Goal: Task Accomplishment & Management: Complete application form

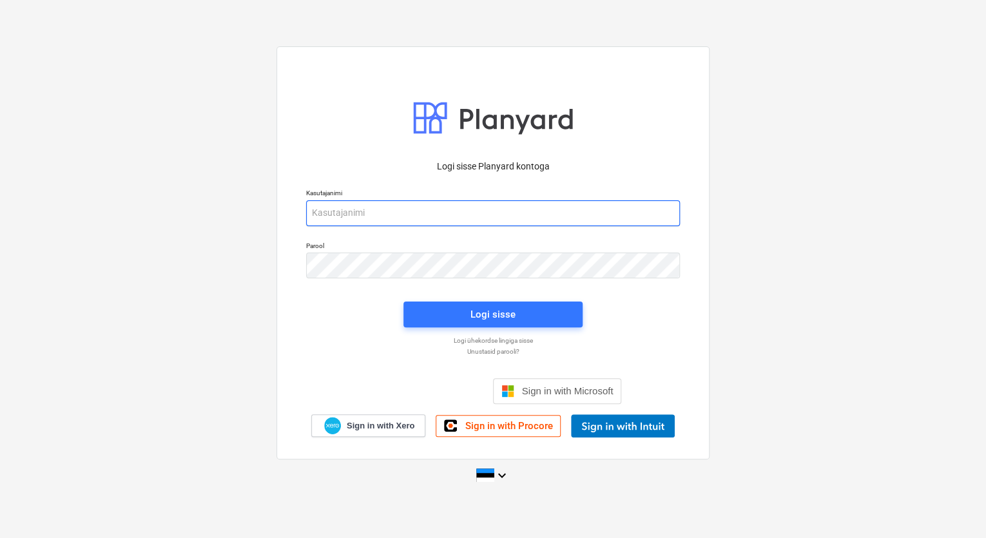
click at [367, 208] on input "email" at bounding box center [493, 213] width 374 height 26
type input "[EMAIL_ADDRESS][DOMAIN_NAME]"
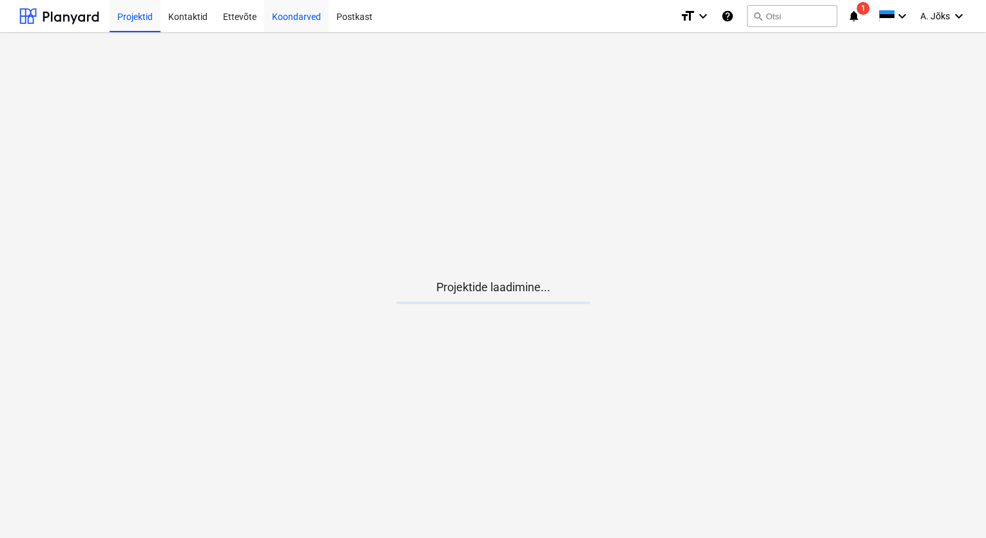
click at [289, 19] on div "Koondarved" at bounding box center [296, 15] width 64 height 33
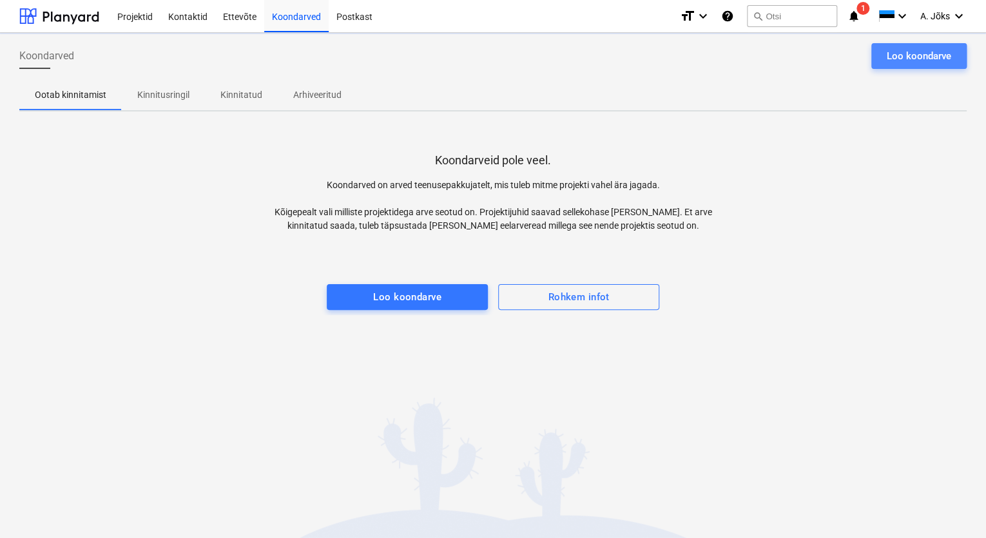
click at [893, 51] on div "Loo koondarve" at bounding box center [918, 56] width 64 height 17
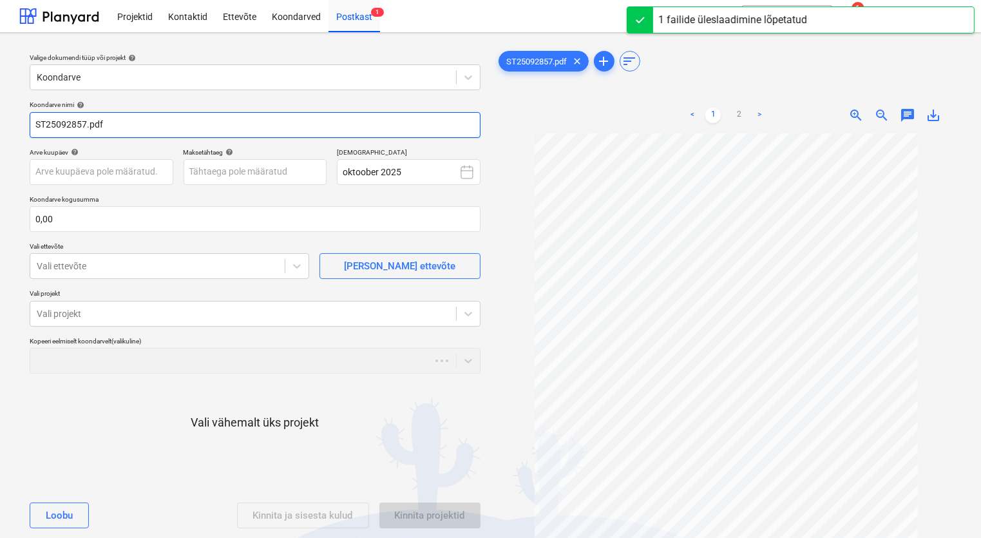
click at [34, 121] on input "ST25092857.pdf" at bounding box center [255, 125] width 451 height 26
paste input "Utilitas Tallinna Soojus AS"
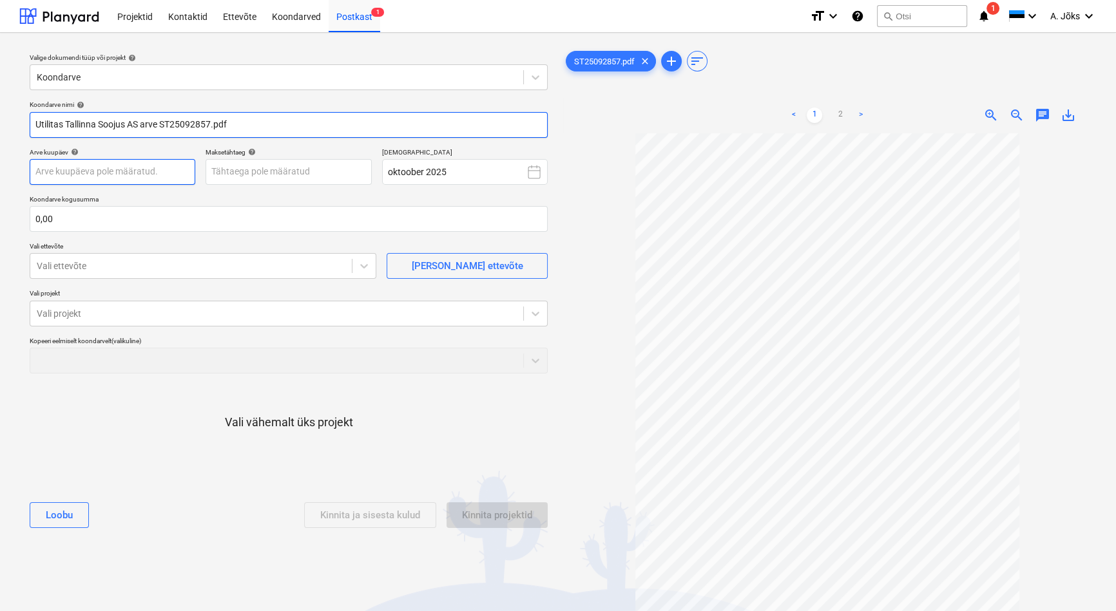
type input "Utilitas Tallinna Soojus AS arve ST25092857.pdf"
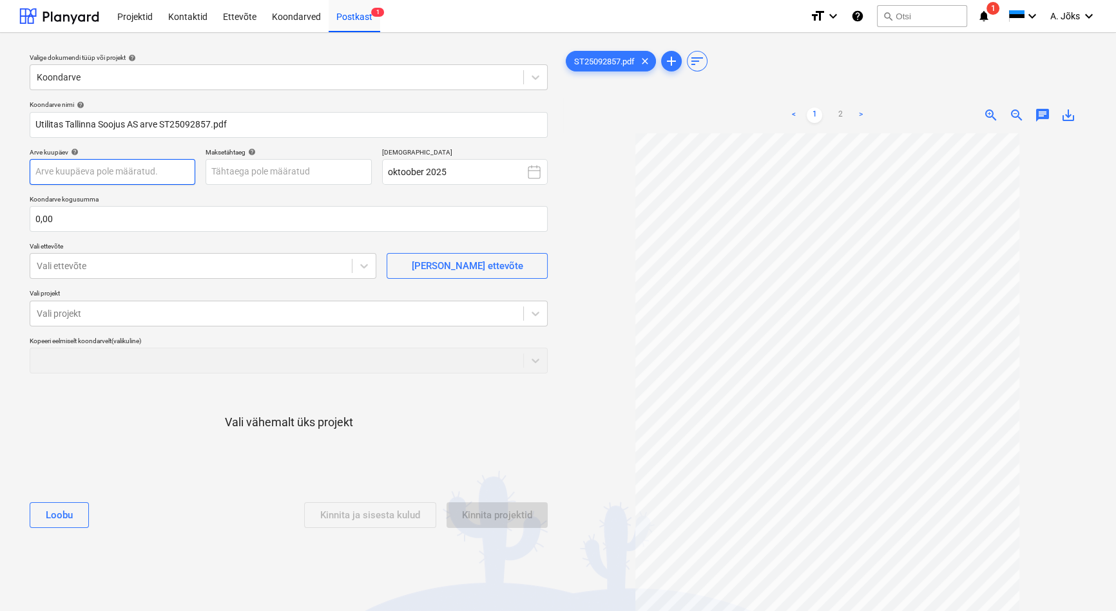
click at [148, 170] on body "Projektid Kontaktid Ettevõte Koondarved Postkast 1 format_size keyboard_arrow_d…" at bounding box center [558, 305] width 1116 height 611
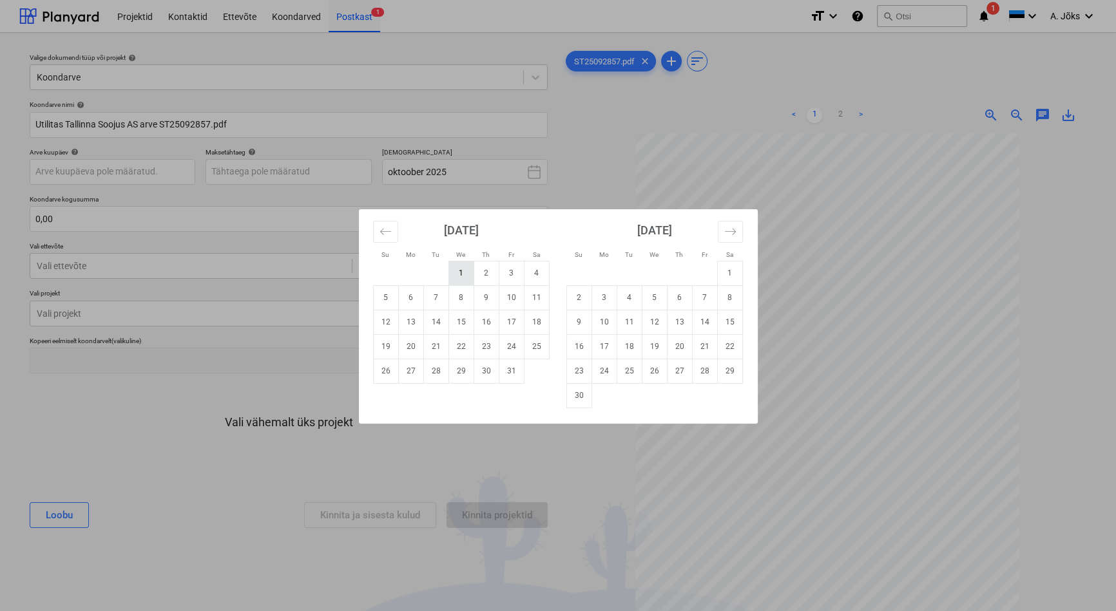
click at [460, 274] on td "1" at bounding box center [460, 273] width 25 height 24
type input "[DATE]"
click at [296, 165] on body "Projektid Kontaktid Ettevõte Koondarved Postkast 1 format_size keyboard_arrow_d…" at bounding box center [558, 305] width 1116 height 611
click at [515, 319] on td "17" at bounding box center [511, 322] width 25 height 24
type input "[DATE]"
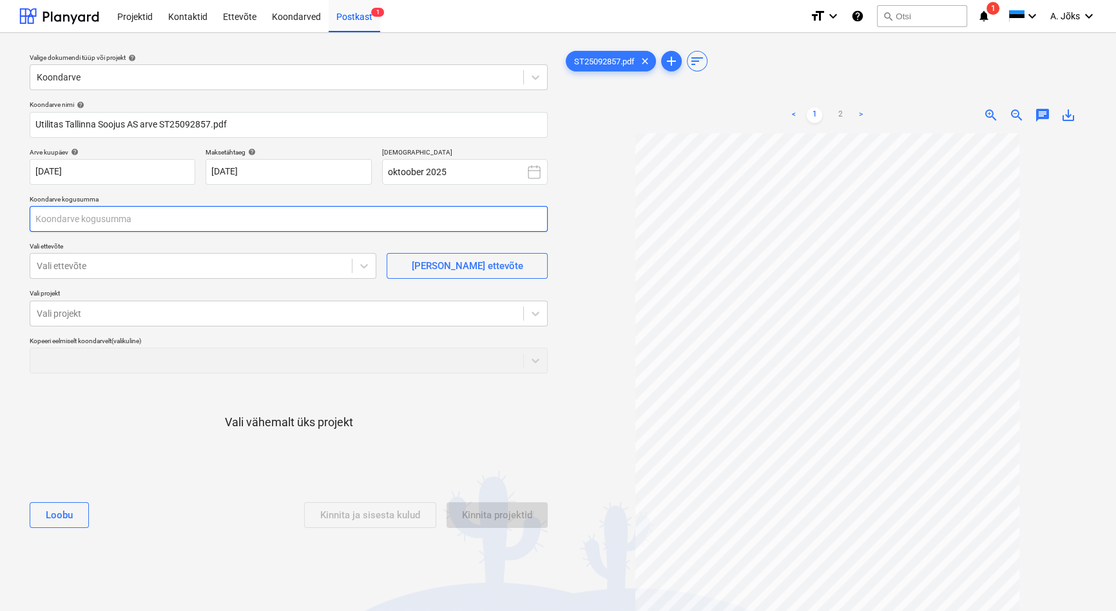
click at [158, 225] on input "text" at bounding box center [289, 219] width 518 height 26
type input "551,85"
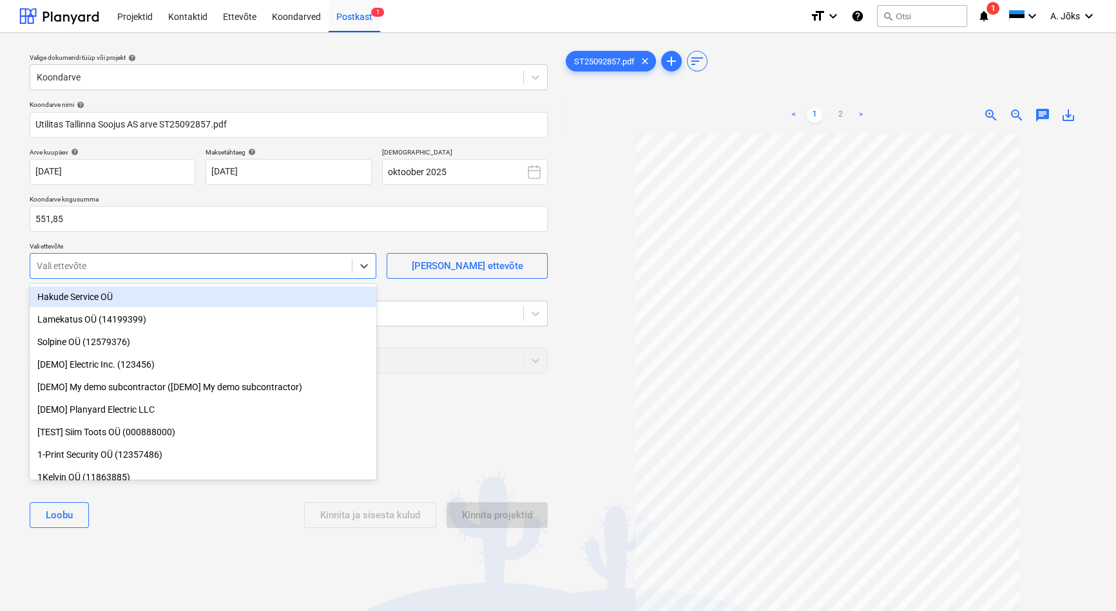
click at [150, 262] on div at bounding box center [191, 266] width 309 height 13
type input "t"
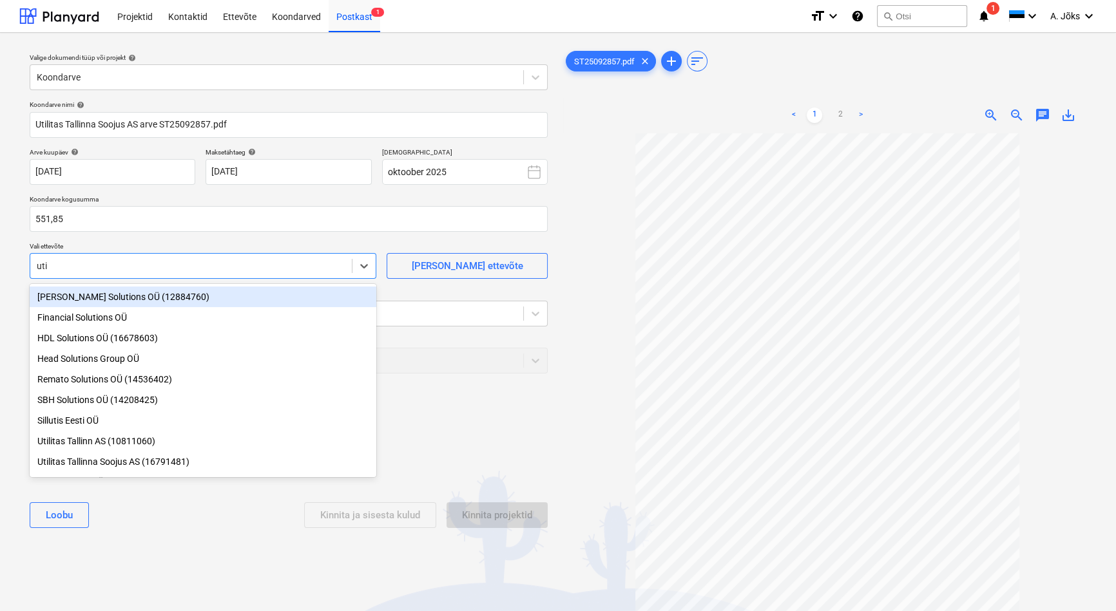
type input "util"
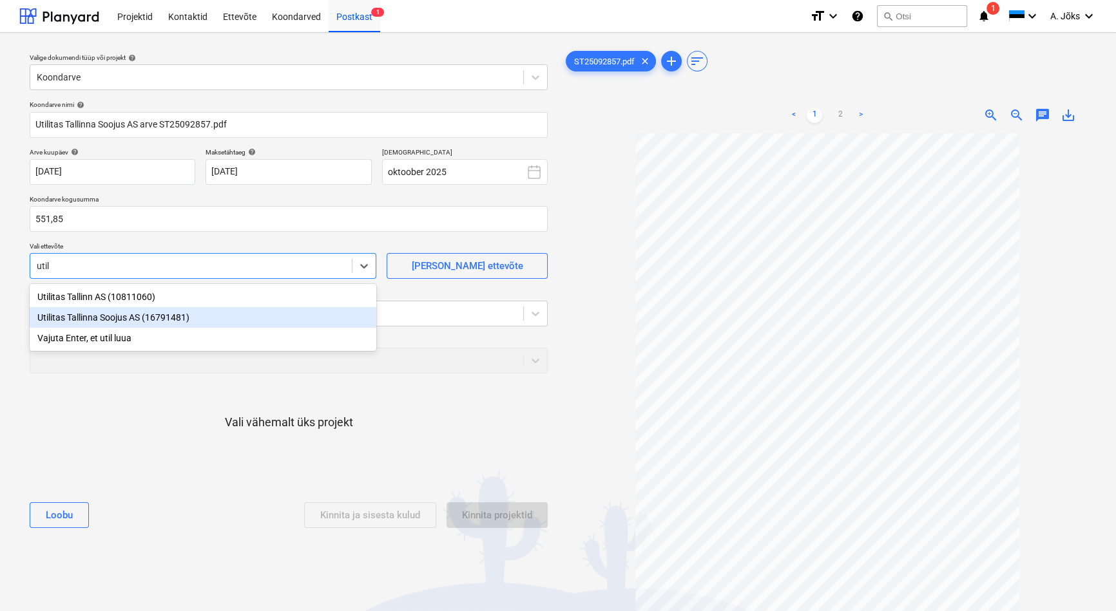
click at [150, 318] on div "Utilitas Tallinna Soojus AS (16791481)" at bounding box center [203, 317] width 347 height 21
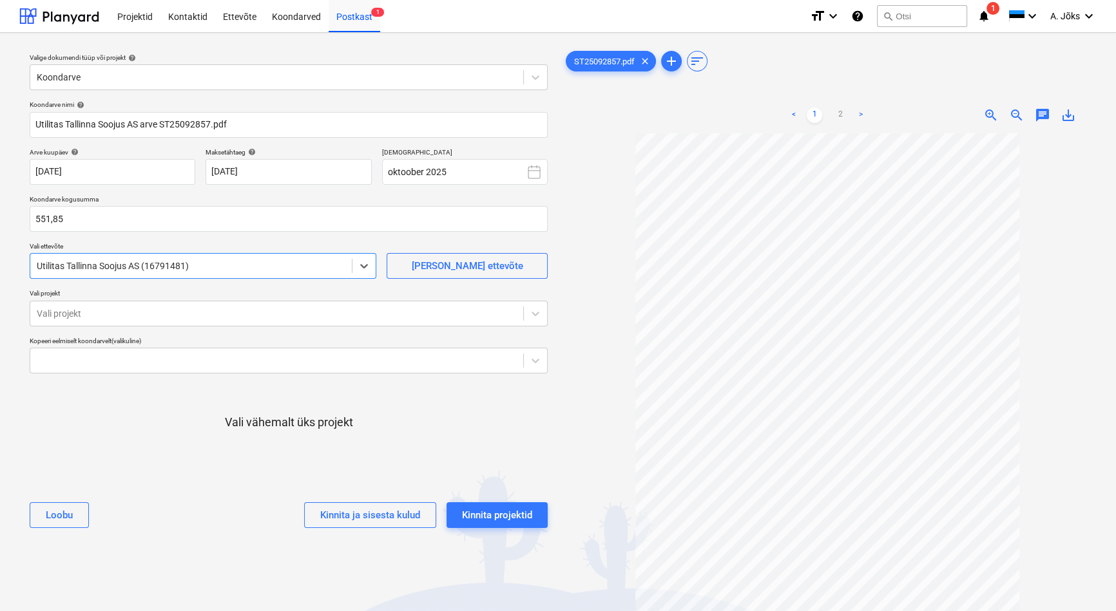
click at [150, 318] on div at bounding box center [277, 313] width 480 height 13
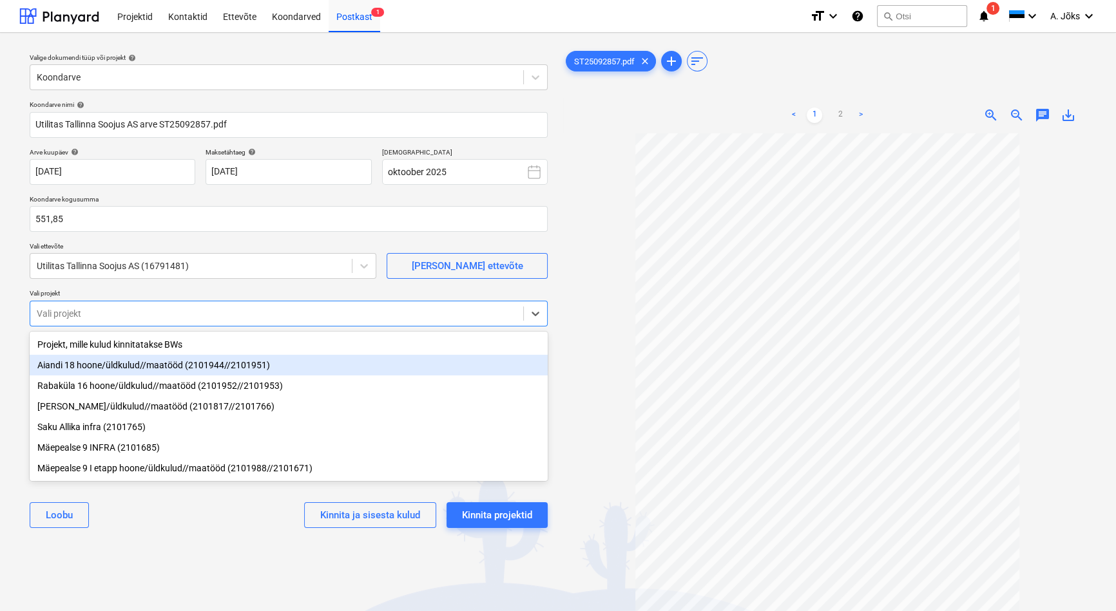
click at [133, 367] on div "Aiandi 18 hoone/üldkulud//maatööd (2101944//2101951)" at bounding box center [289, 365] width 518 height 21
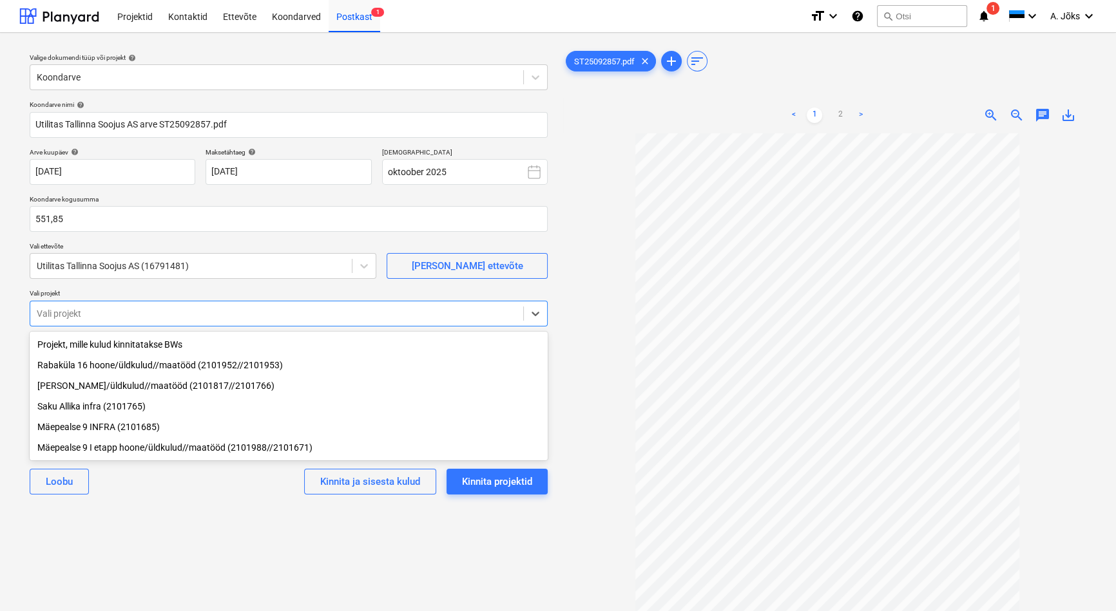
click at [197, 531] on div "Valige dokumendi tüüp või projekt help Koondarve Koondarve nimi help Utilitas T…" at bounding box center [288, 378] width 539 height 671
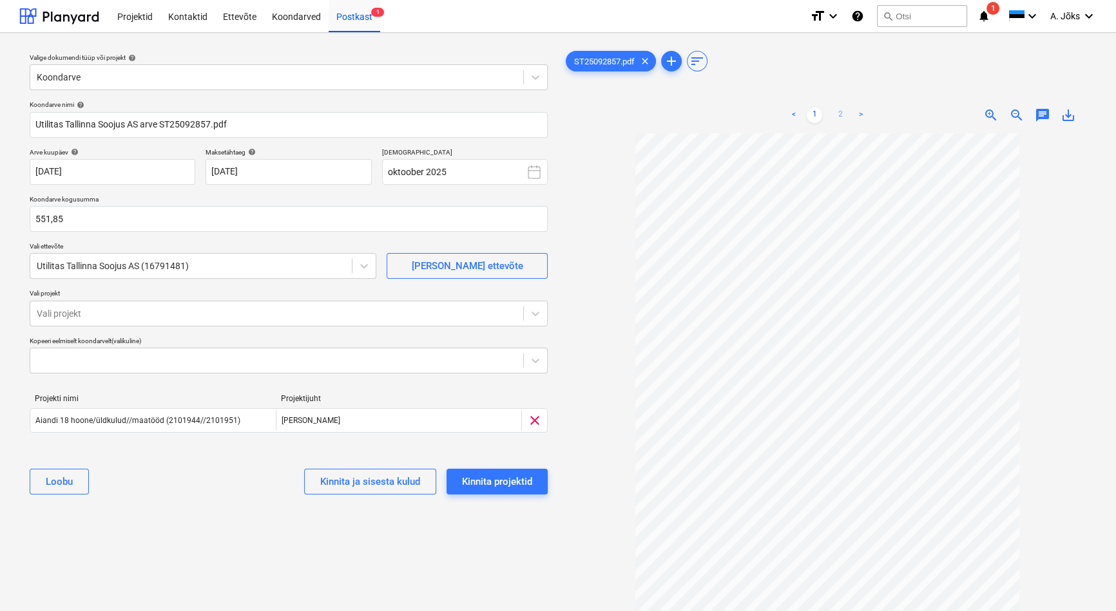
click at [837, 115] on link "2" at bounding box center [839, 115] width 15 height 15
click at [812, 115] on link "1" at bounding box center [814, 115] width 15 height 15
click at [139, 222] on input "551,85" at bounding box center [289, 219] width 518 height 26
click at [226, 537] on div "Valige dokumendi tüüp või projekt help Koondarve Koondarve nimi help Utilitas T…" at bounding box center [288, 378] width 539 height 671
click at [477, 480] on div "Kinnita projektid" at bounding box center [497, 481] width 70 height 17
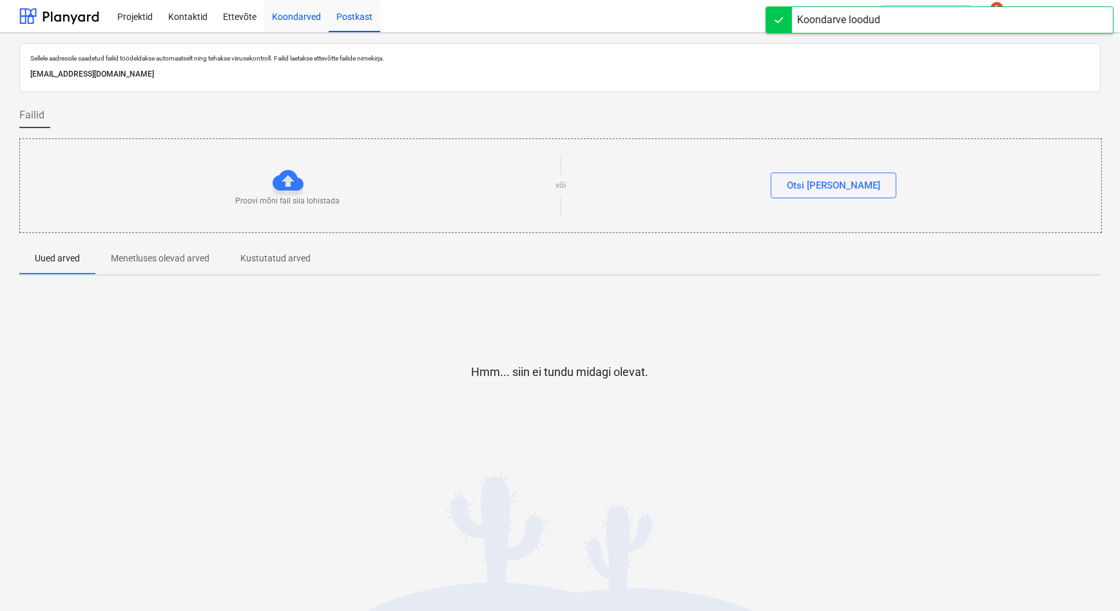
click at [291, 14] on div "Koondarved" at bounding box center [296, 15] width 64 height 33
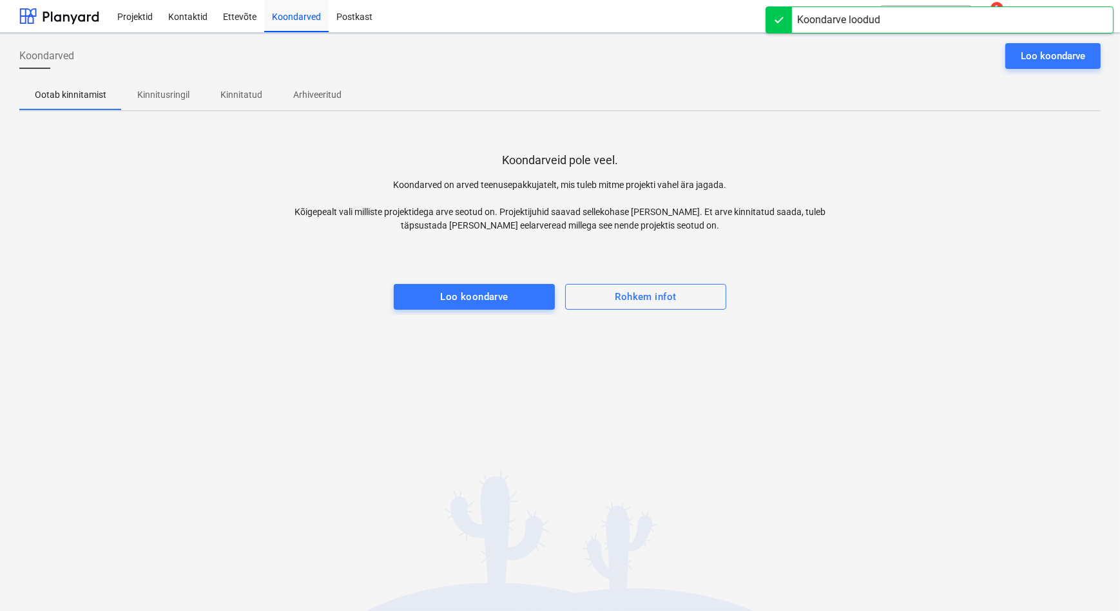
drag, startPoint x: 160, startPoint y: 93, endPoint x: 153, endPoint y: 105, distance: 13.6
click at [160, 93] on p "Kinnitusringil" at bounding box center [163, 95] width 52 height 14
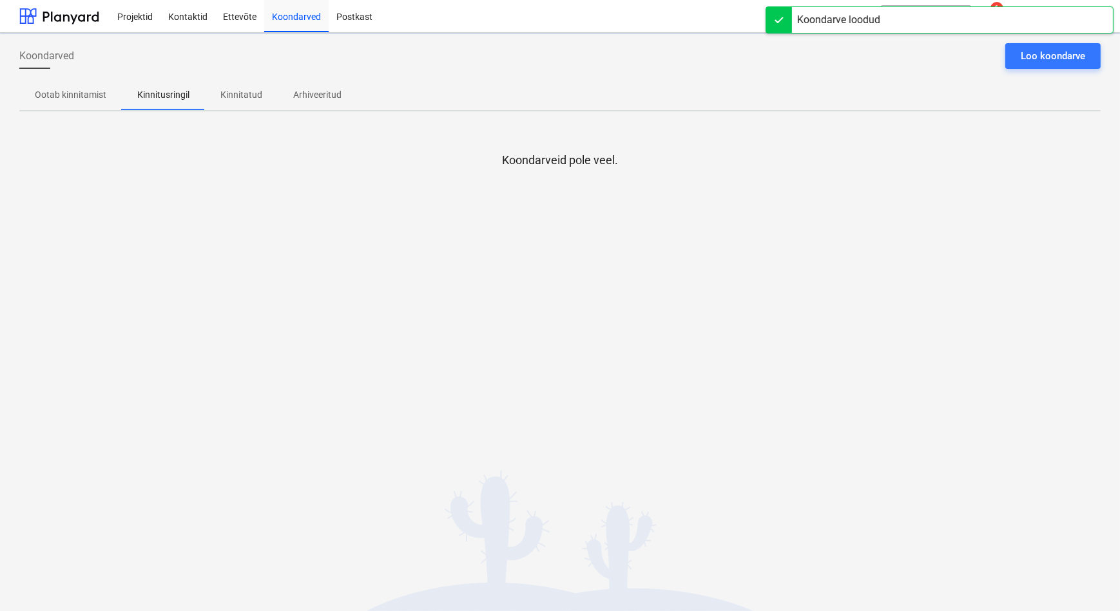
click at [64, 298] on div "Koondarveid pole veel." at bounding box center [559, 218] width 1081 height 193
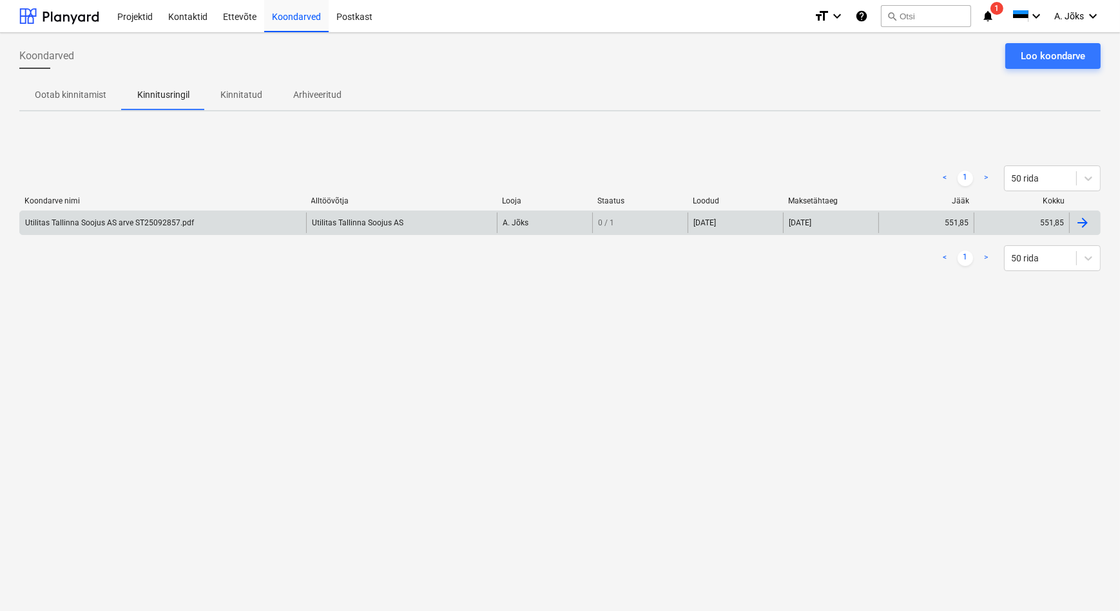
click at [146, 226] on div "Utilitas Tallinna Soojus AS arve ST25092857.pdf" at bounding box center [109, 222] width 169 height 9
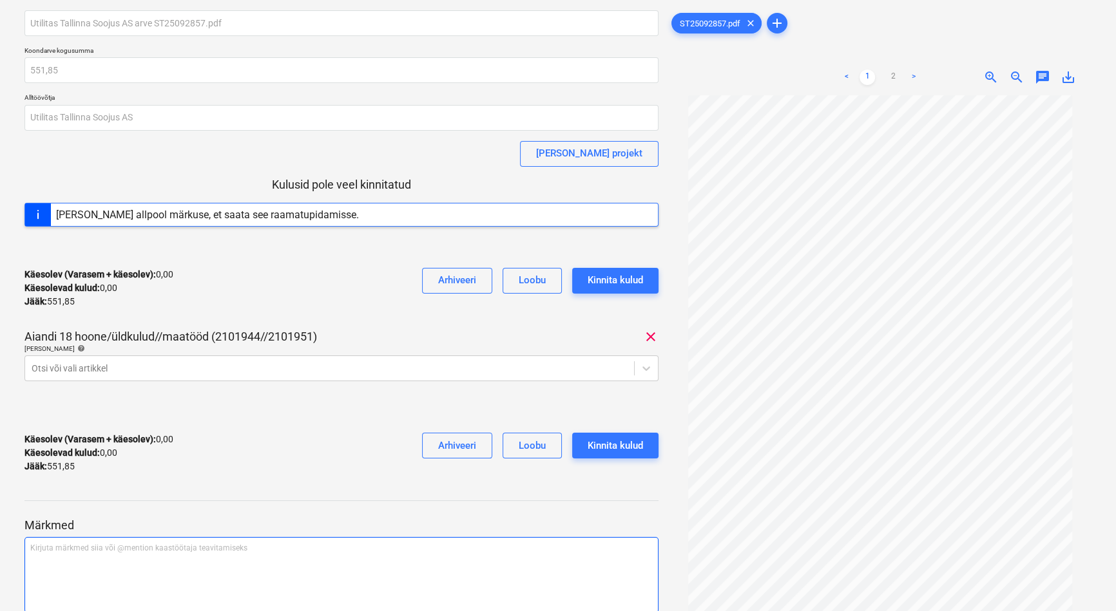
scroll to position [58, 0]
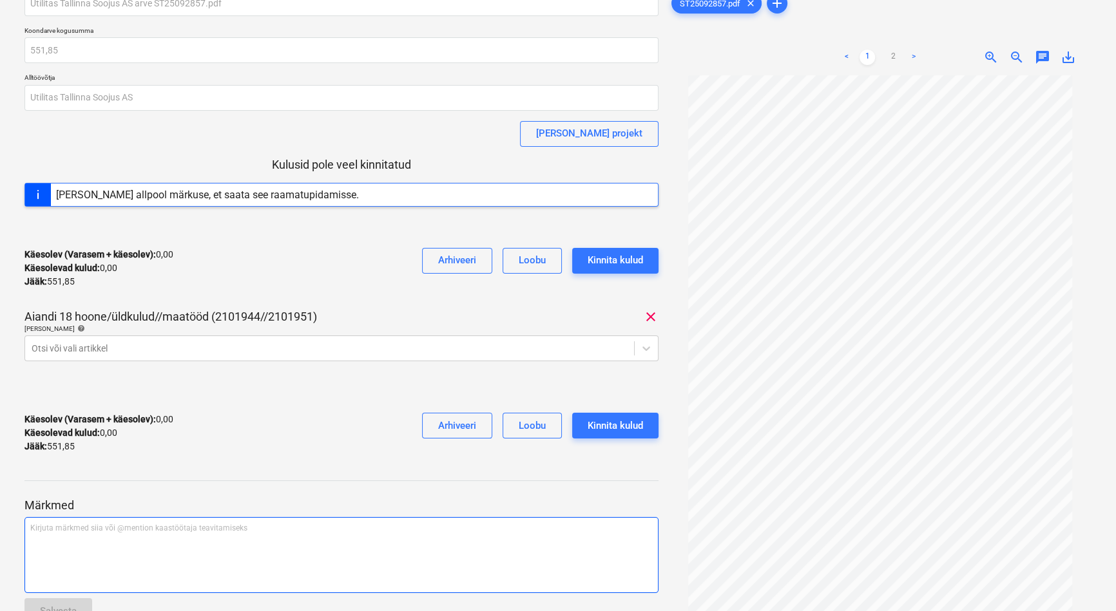
click at [110, 537] on div "Kirjuta märkmed siia või @mention kaastöötaja teavitamiseks ﻿" at bounding box center [341, 555] width 634 height 76
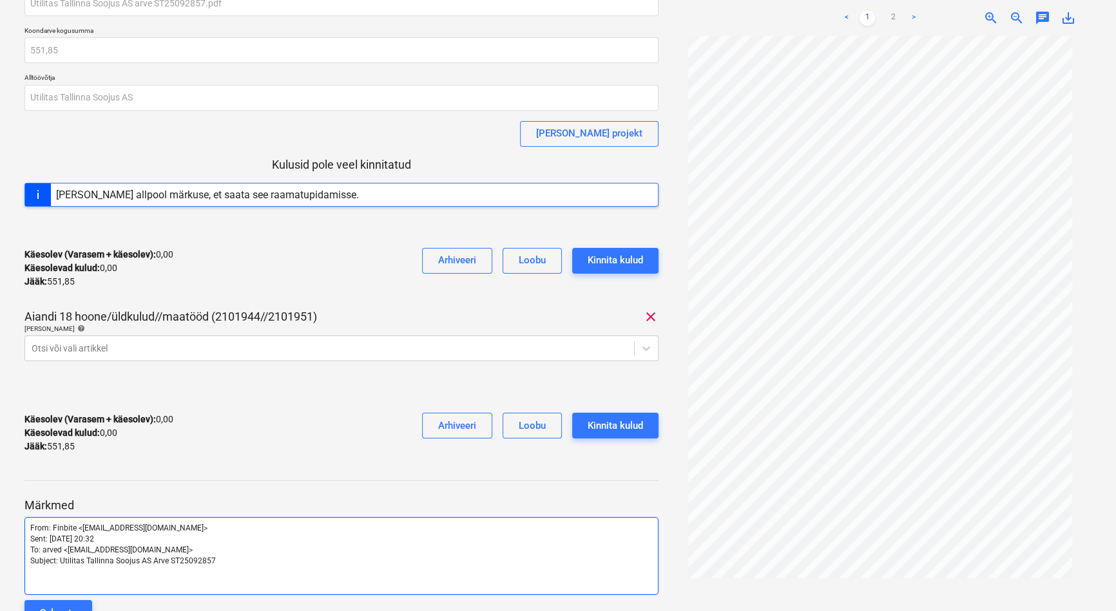
scroll to position [112, 0]
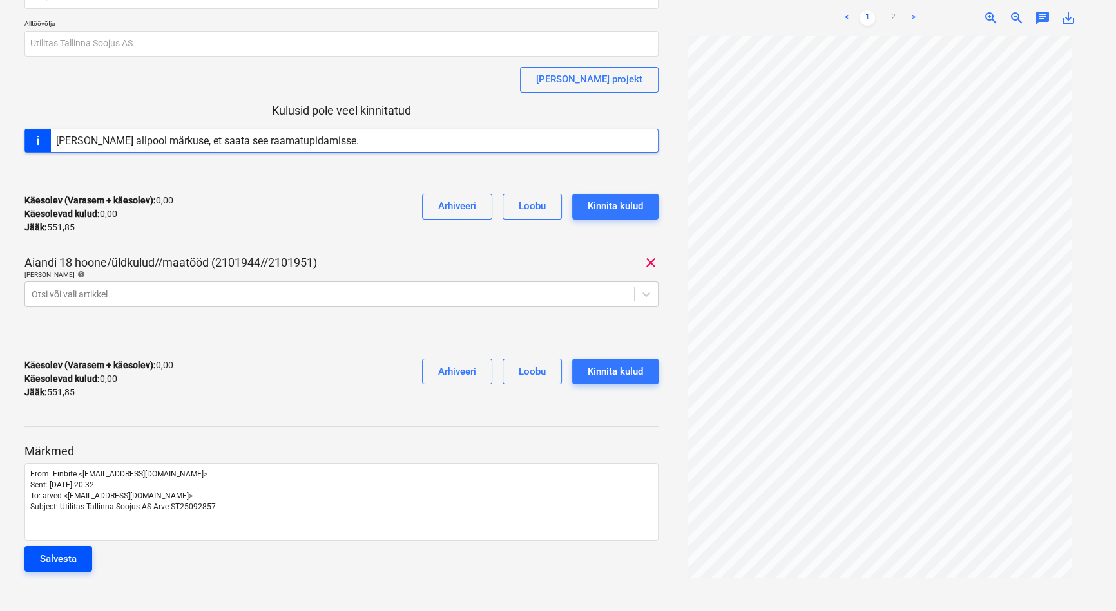
click at [74, 537] on div "Salvesta" at bounding box center [58, 559] width 37 height 17
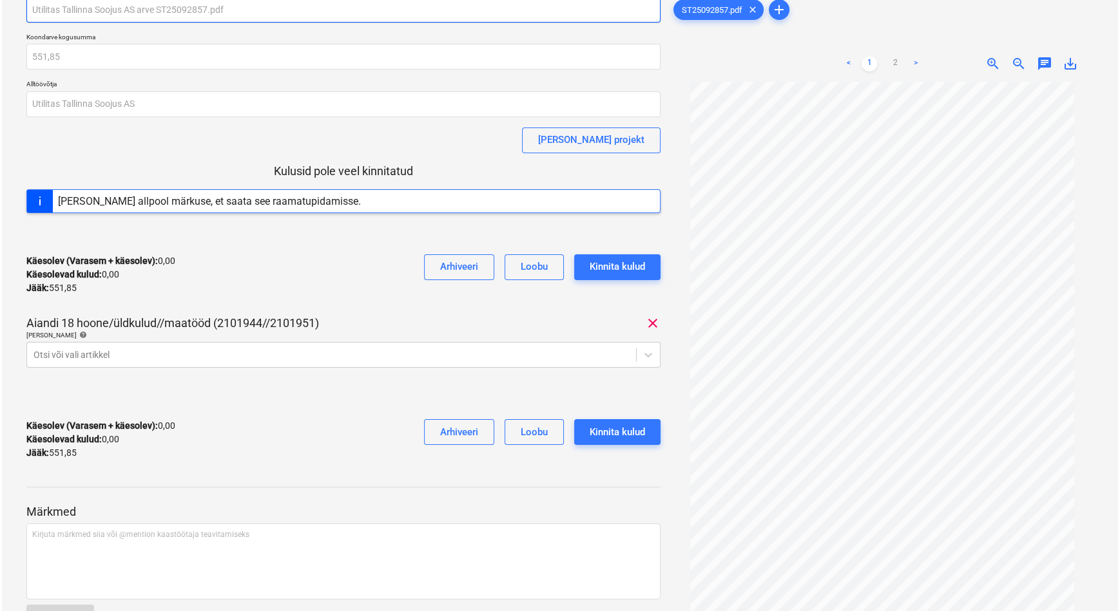
scroll to position [0, 0]
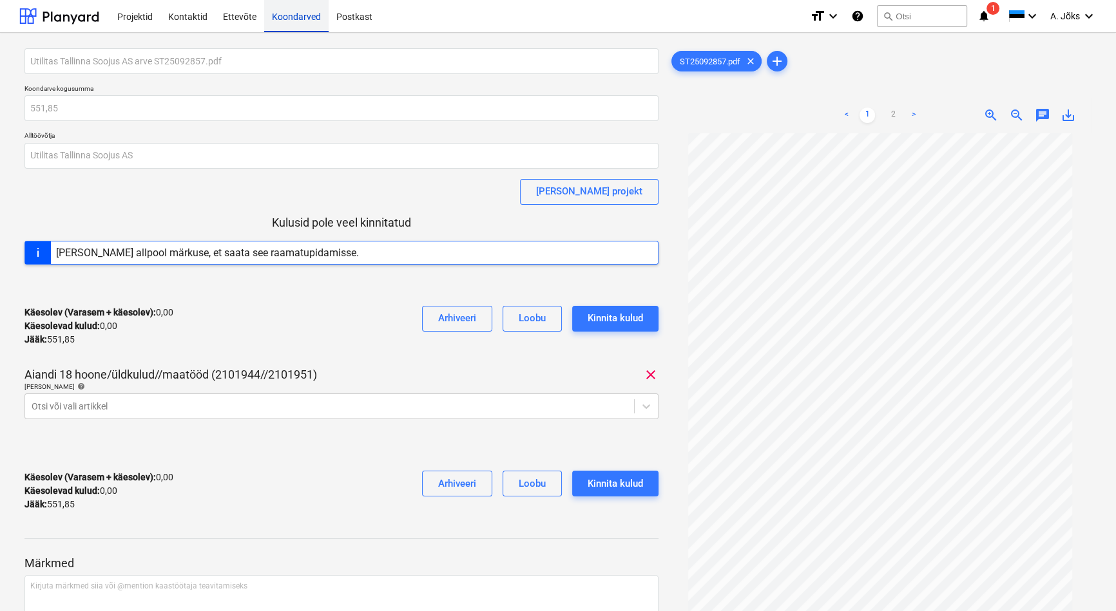
click at [303, 23] on div "Koondarved" at bounding box center [296, 15] width 64 height 33
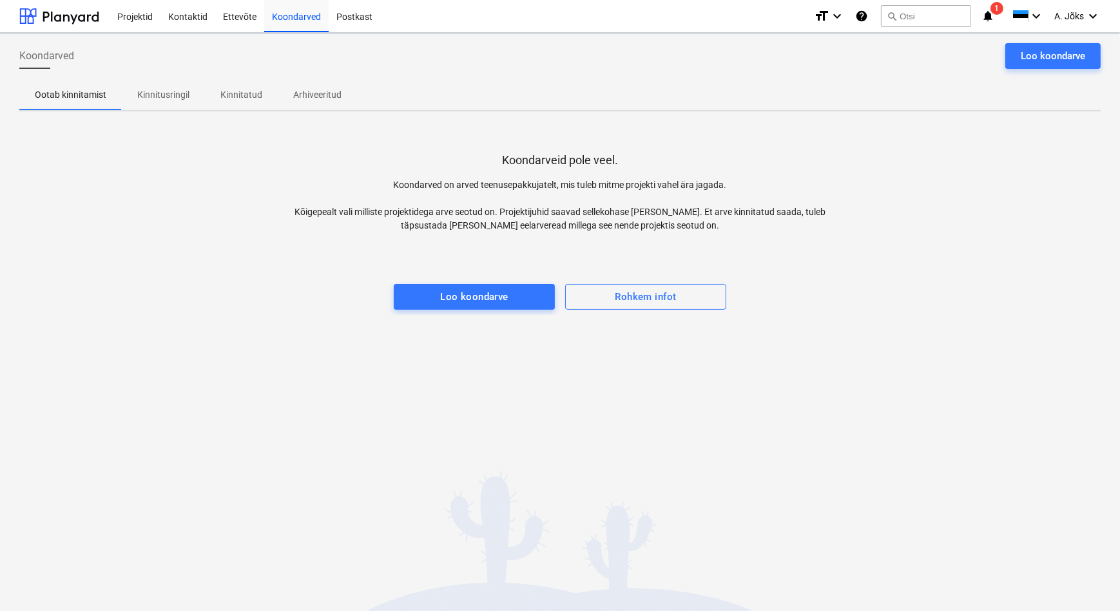
click at [154, 95] on p "Kinnitusringil" at bounding box center [163, 95] width 52 height 14
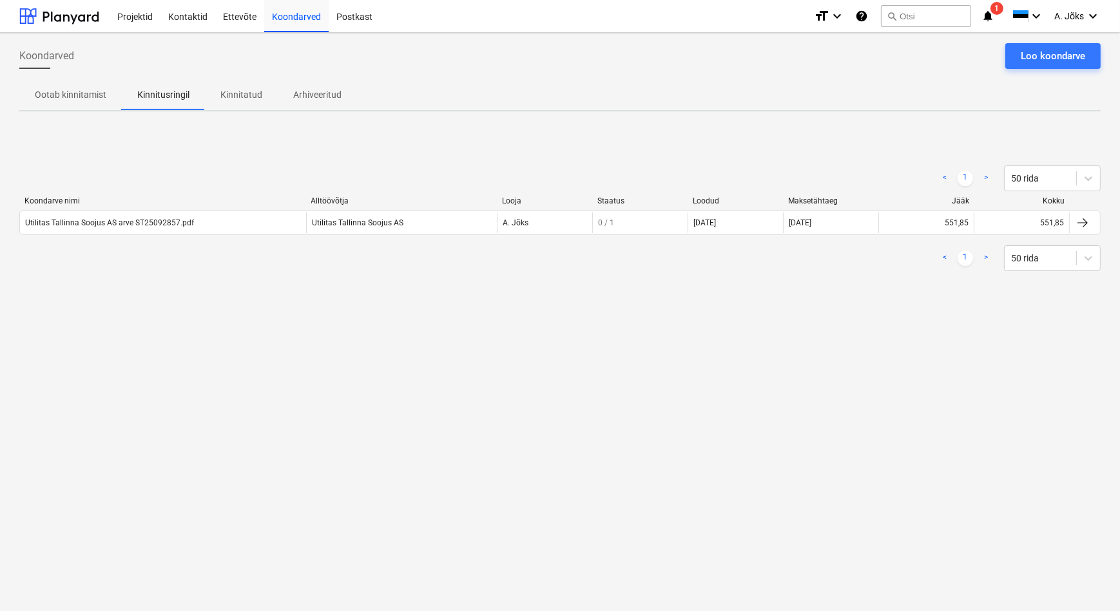
drag, startPoint x: 276, startPoint y: 291, endPoint x: 271, endPoint y: 92, distance: 198.5
click at [274, 292] on div "< 1 > 50 rida Koondarve nimi Alltöövõtja Looja Staatus Loodud Maksetähtaeg Jääk…" at bounding box center [559, 218] width 1081 height 193
